Goal: Navigation & Orientation: Go to known website

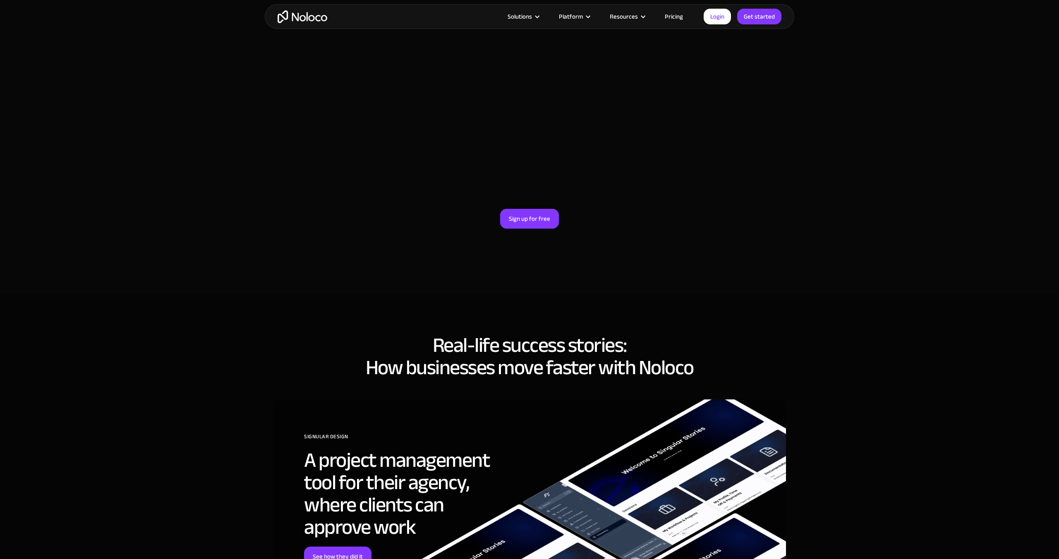
scroll to position [2418, 0]
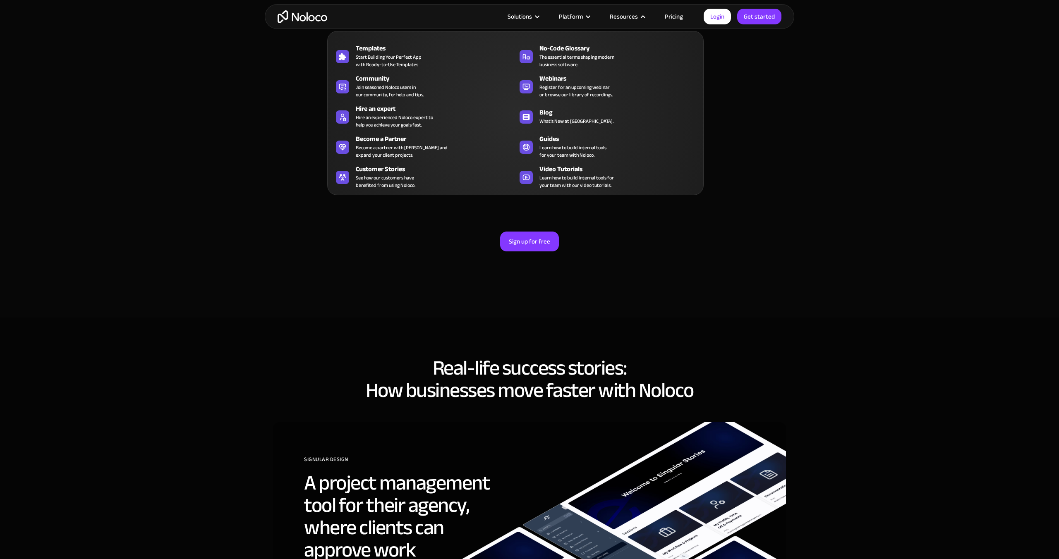
click at [674, 20] on nav "Templates Start Building Your Perfect App with Ready-to-Use Templates No-Code G…" at bounding box center [515, 107] width 376 height 176
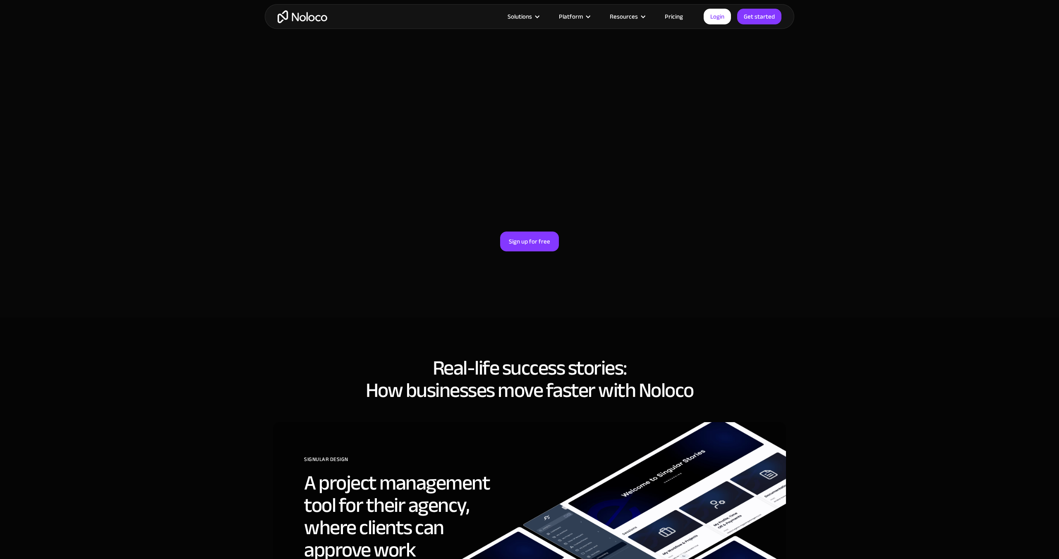
click at [674, 17] on link "Pricing" at bounding box center [673, 16] width 39 height 11
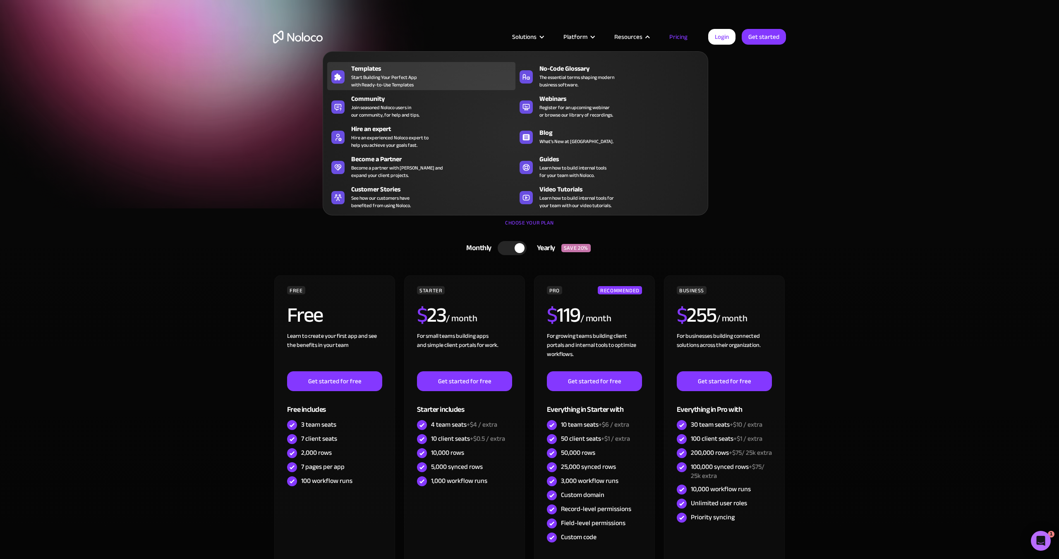
click at [399, 81] on span "Start Building Your Perfect App with Ready-to-Use Templates" at bounding box center [384, 81] width 66 height 15
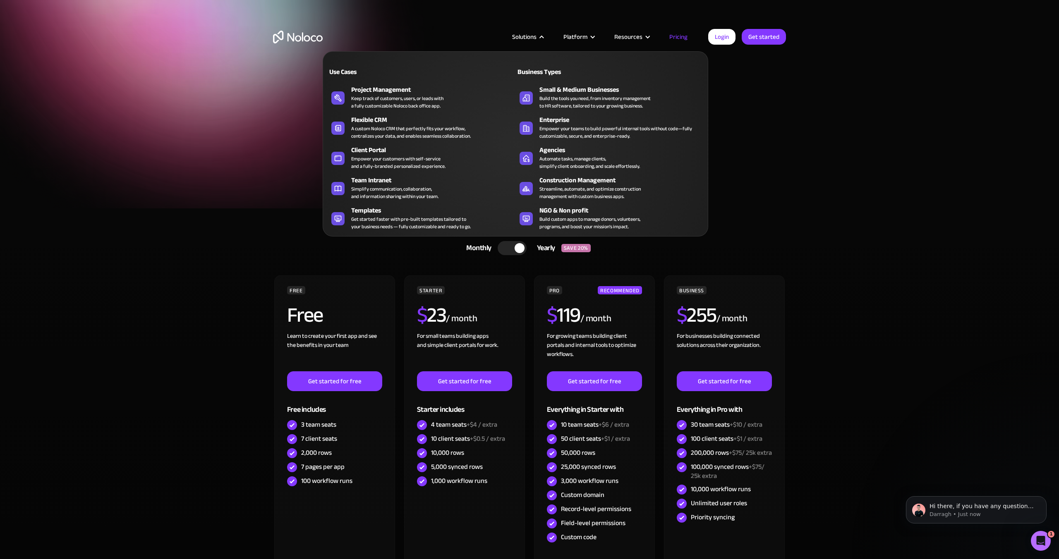
click at [543, 37] on div at bounding box center [542, 37] width 6 height 6
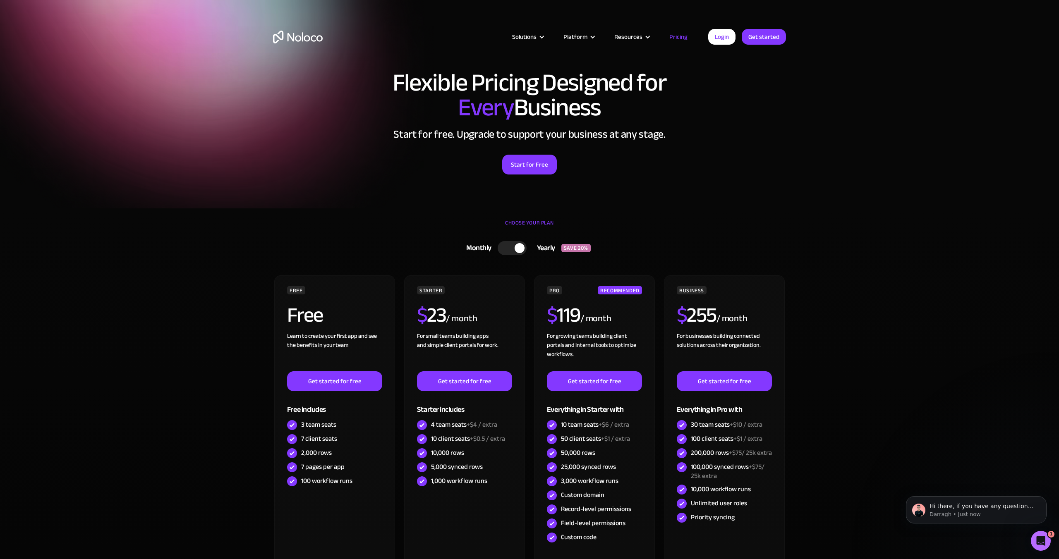
click at [543, 37] on div at bounding box center [542, 37] width 6 height 6
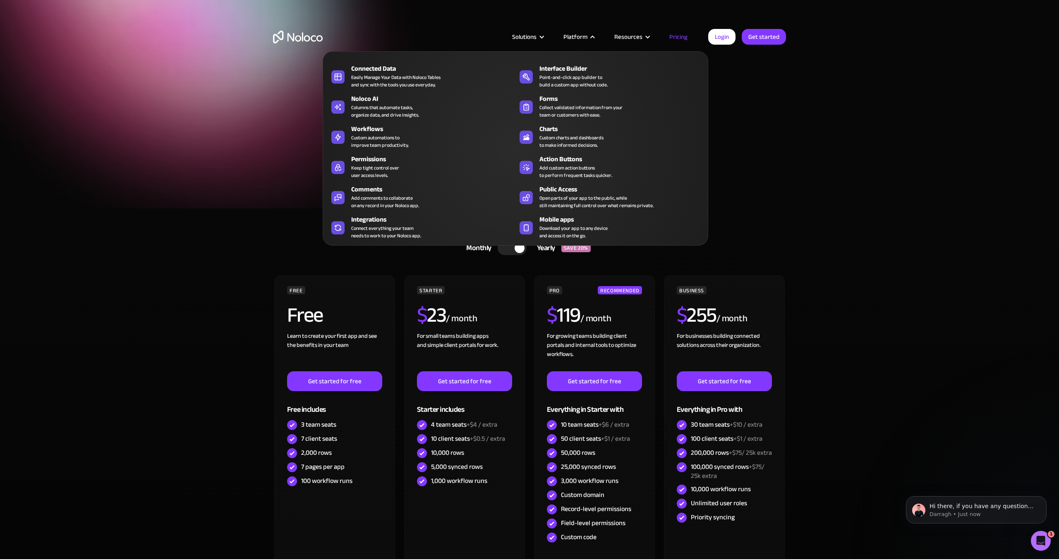
click at [590, 34] on div "Platform" at bounding box center [578, 36] width 51 height 11
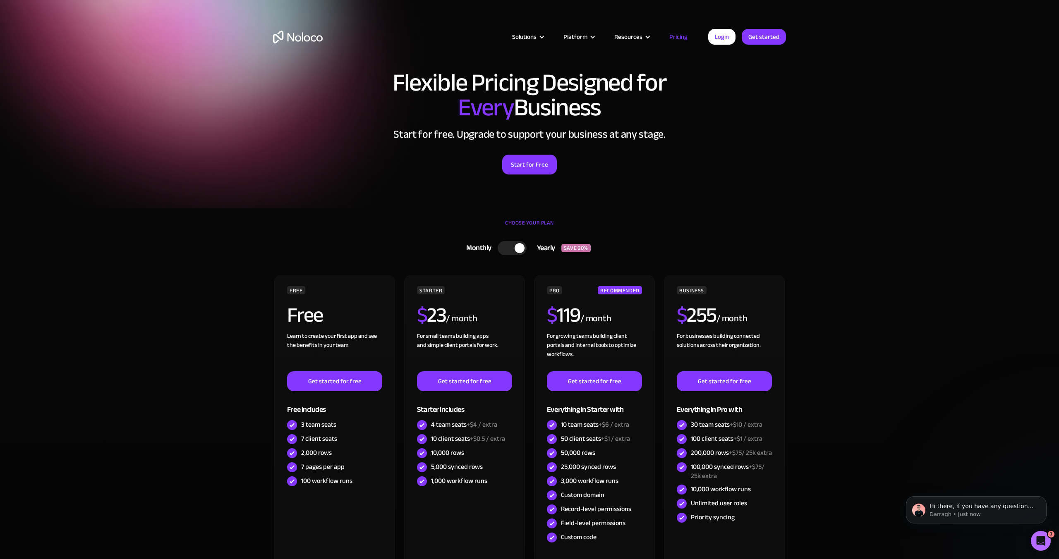
click at [590, 34] on div "Platform" at bounding box center [578, 36] width 51 height 11
click at [302, 38] on img "home" at bounding box center [298, 37] width 50 height 13
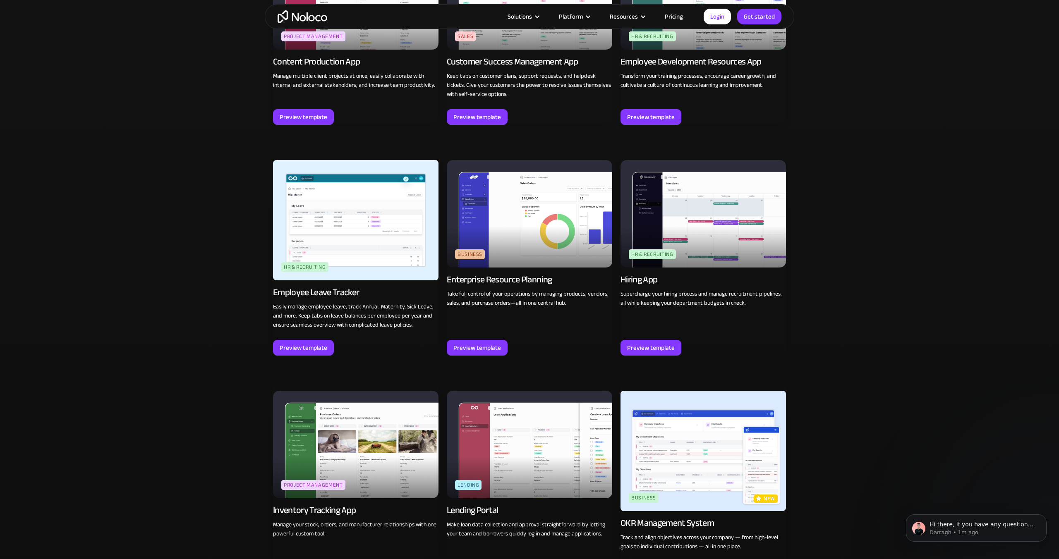
scroll to position [810, 0]
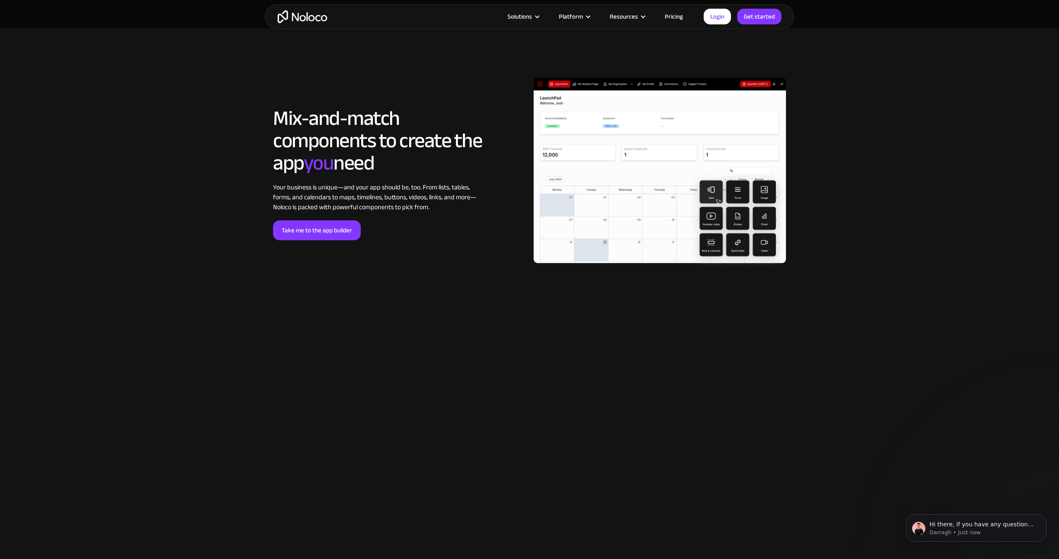
scroll to position [1418, 0]
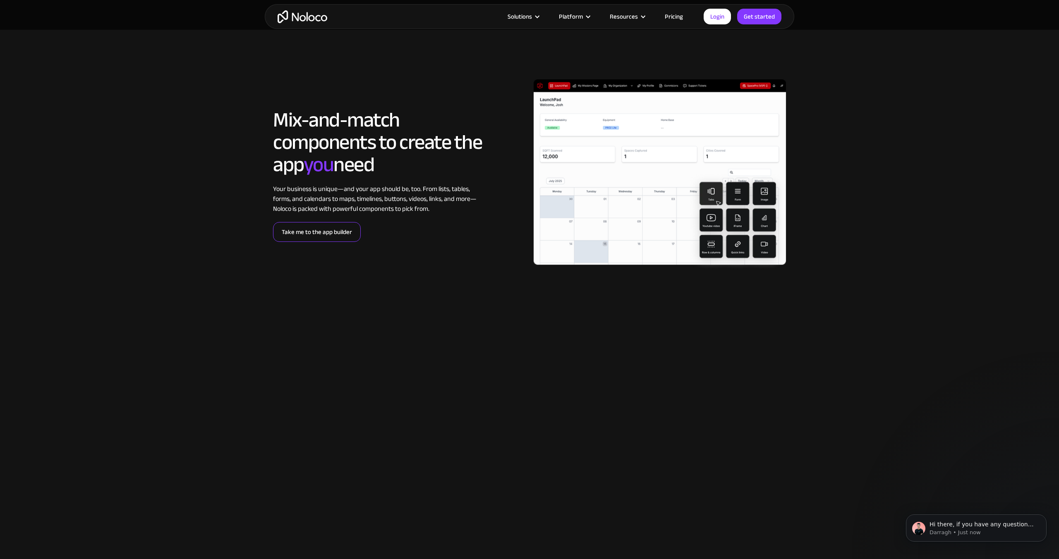
click at [325, 234] on link "Take me to the app builder" at bounding box center [317, 232] width 88 height 20
